Goal: Understand process/instructions

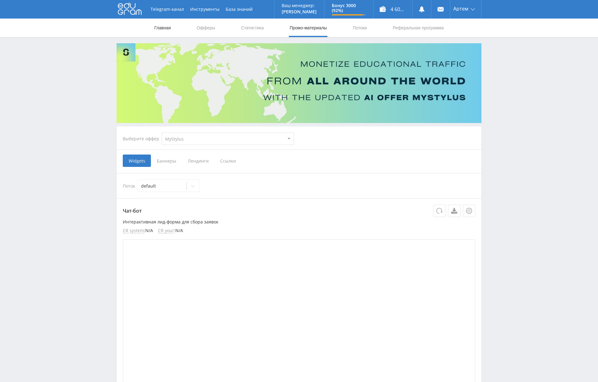
click at [165, 30] on link "Главная" at bounding box center [163, 28] width 18 height 19
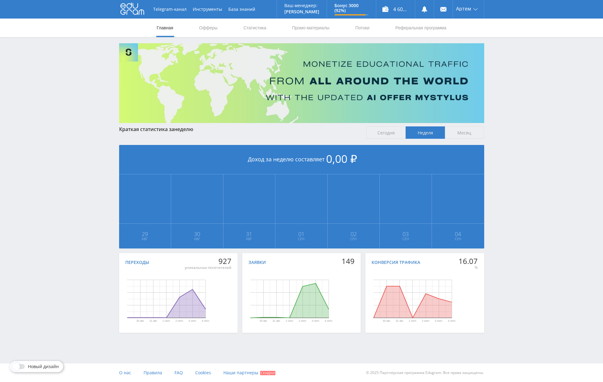
click at [211, 32] on link "Офферы" at bounding box center [209, 28] width 20 height 19
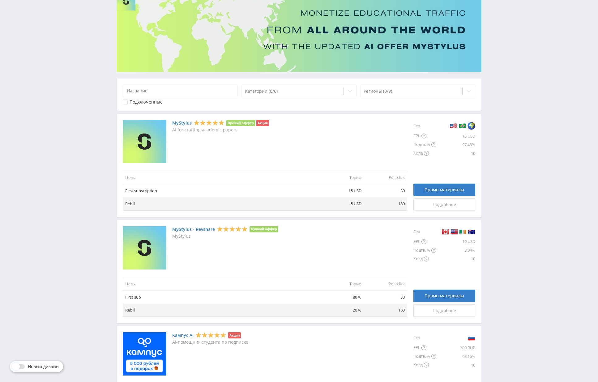
scroll to position [67, 0]
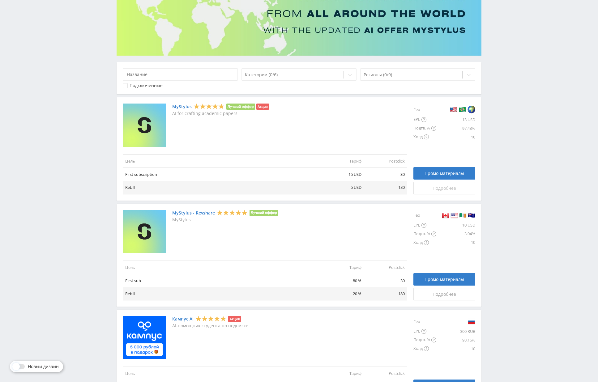
click at [440, 189] on span "Подробнее" at bounding box center [445, 188] width 24 height 5
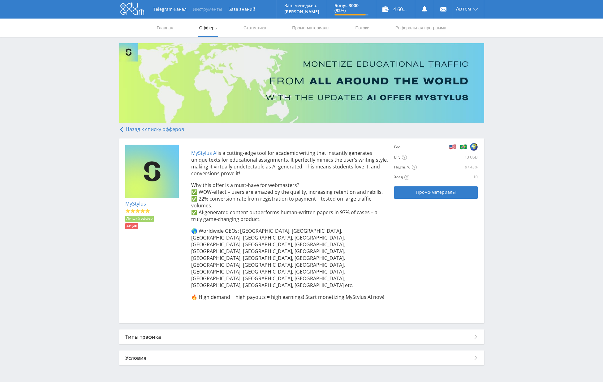
click at [217, 12] on button "Инструменты" at bounding box center [208, 9] width 36 height 19
click at [189, 34] on link "PostBack" at bounding box center [206, 33] width 92 height 9
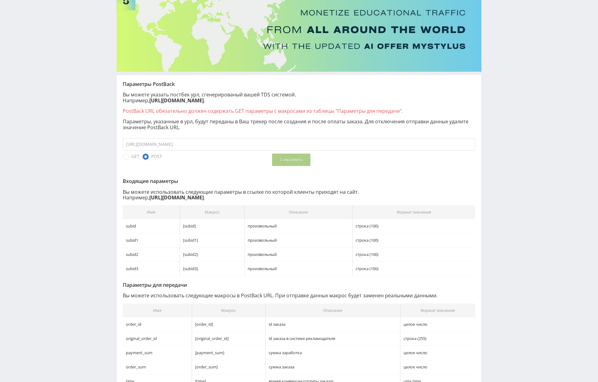
scroll to position [9, 0]
